Goal: Task Accomplishment & Management: Complete application form

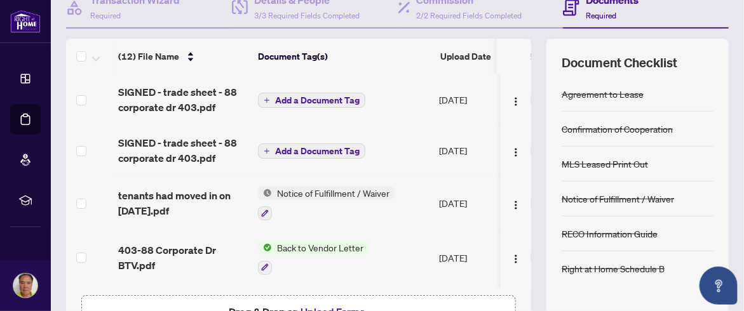
scroll to position [92, 0]
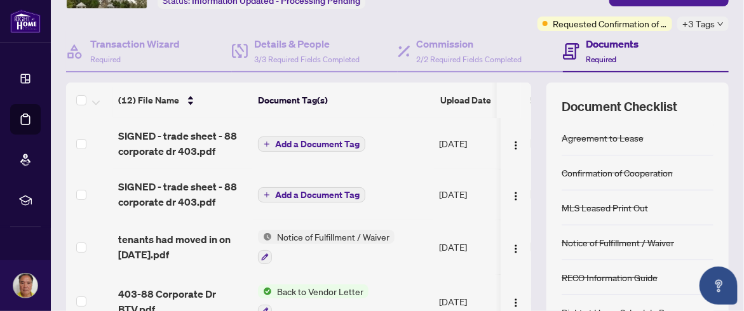
click at [282, 196] on span "Add a Document Tag" at bounding box center [317, 195] width 85 height 9
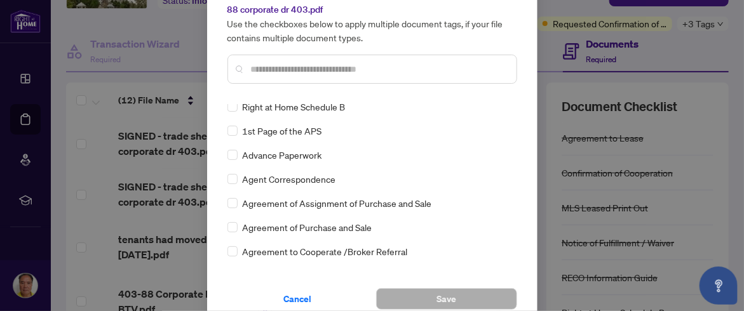
scroll to position [0, 0]
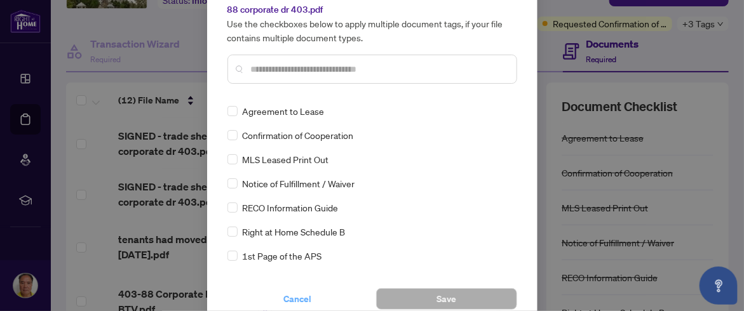
click at [297, 295] on span "Cancel" at bounding box center [298, 299] width 28 height 20
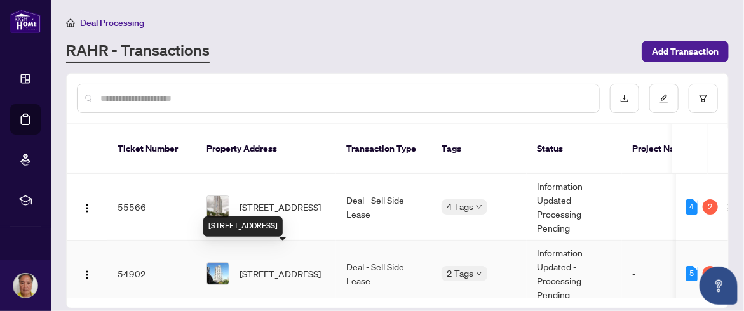
click at [313, 267] on span "[STREET_ADDRESS]" at bounding box center [280, 274] width 81 height 14
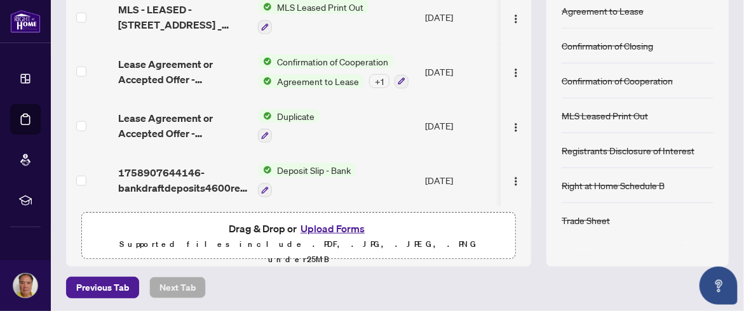
scroll to position [412, 0]
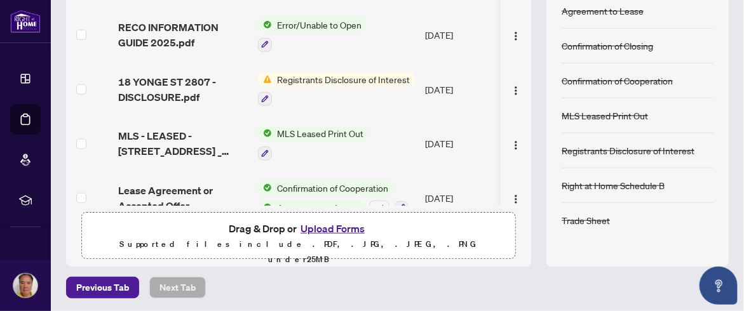
click at [337, 72] on span "Registrants Disclosure of Interest" at bounding box center [343, 79] width 143 height 14
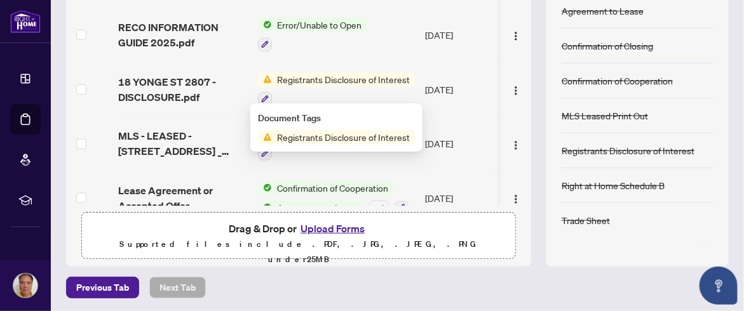
click at [352, 140] on span "Registrants Disclosure of Interest" at bounding box center [343, 137] width 143 height 14
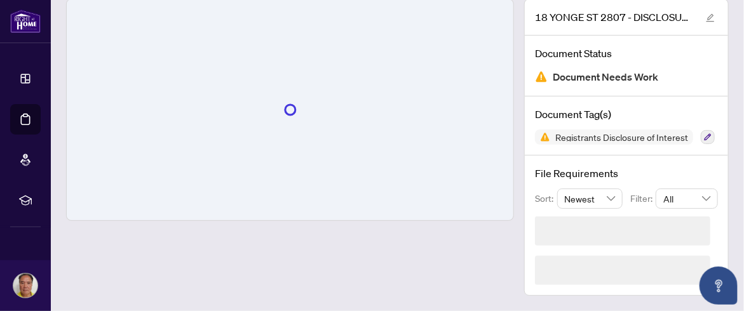
scroll to position [74, 0]
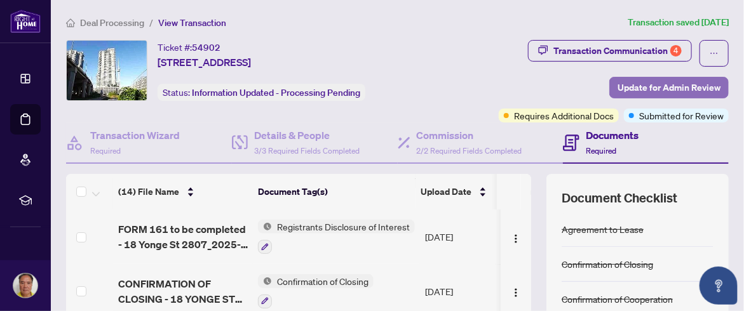
click at [669, 87] on span "Update for Admin Review" at bounding box center [669, 88] width 103 height 20
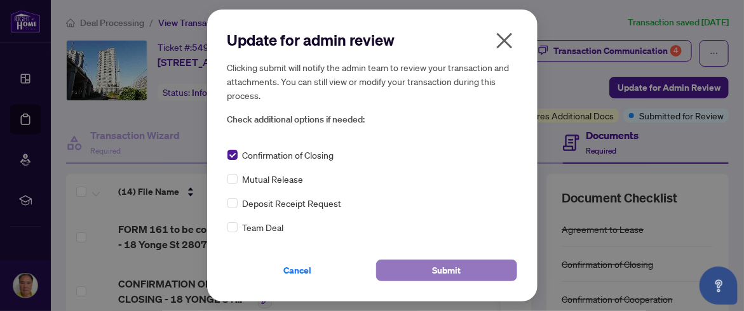
click at [451, 267] on span "Submit" at bounding box center [446, 271] width 29 height 20
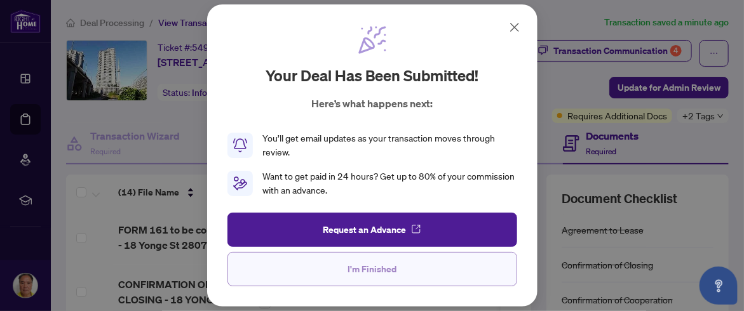
click at [377, 269] on span "I'm Finished" at bounding box center [372, 269] width 49 height 20
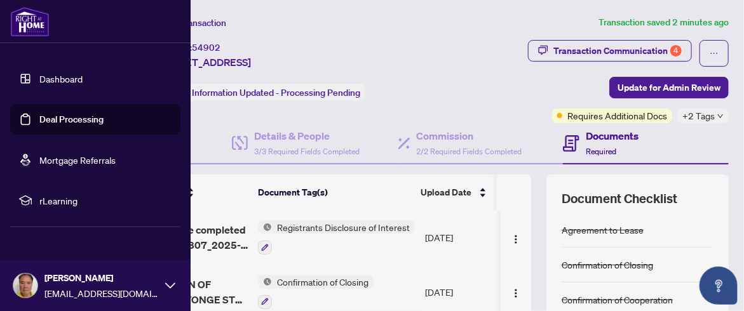
click at [39, 83] on link "Dashboard" at bounding box center [60, 78] width 43 height 11
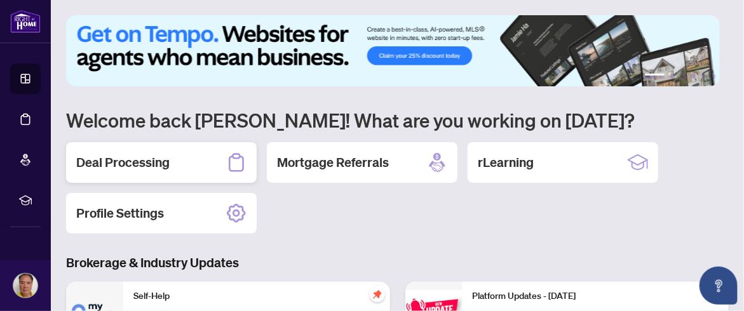
click at [140, 159] on h2 "Deal Processing" at bounding box center [122, 163] width 93 height 18
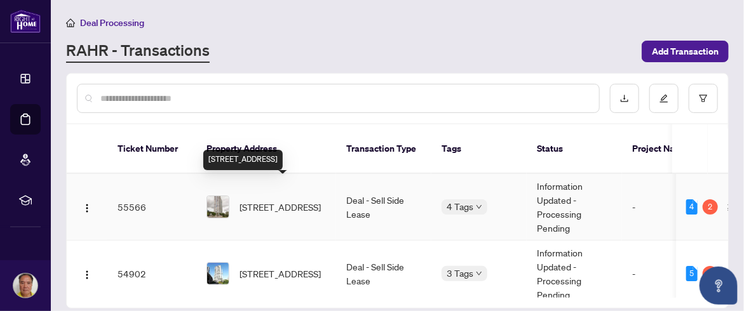
click at [280, 200] on span "[STREET_ADDRESS]" at bounding box center [280, 207] width 81 height 14
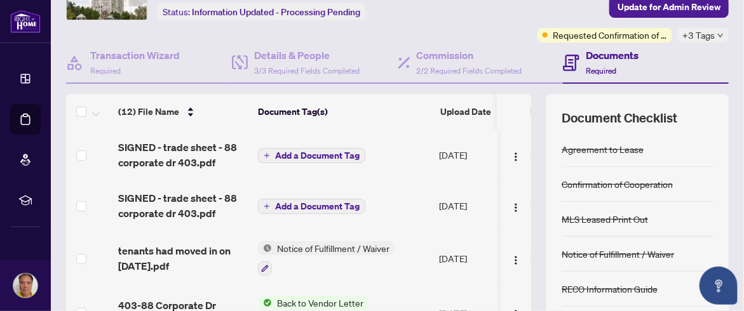
scroll to position [64, 0]
